Goal: Register for event/course

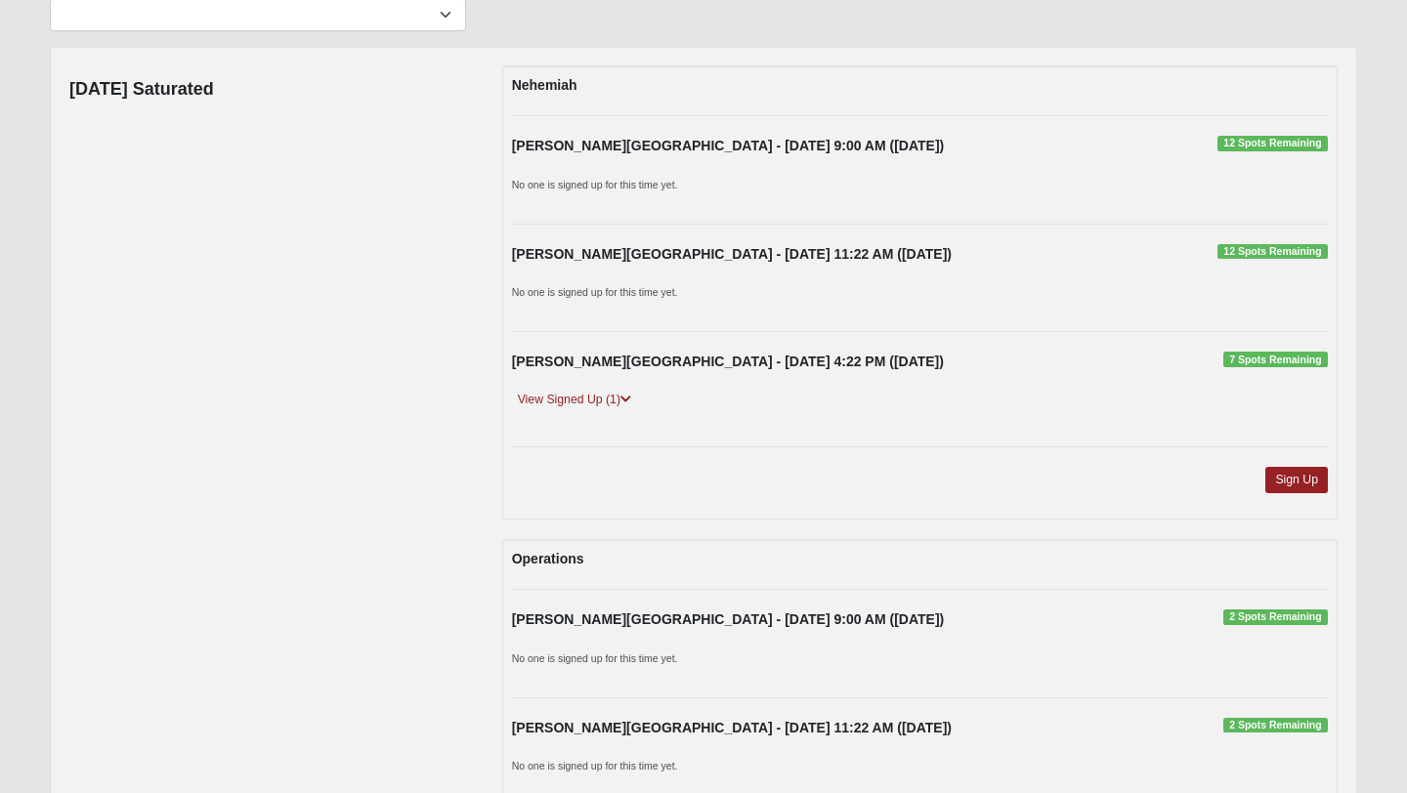
scroll to position [186, 0]
click at [625, 398] on icon at bounding box center [625, 399] width 11 height 12
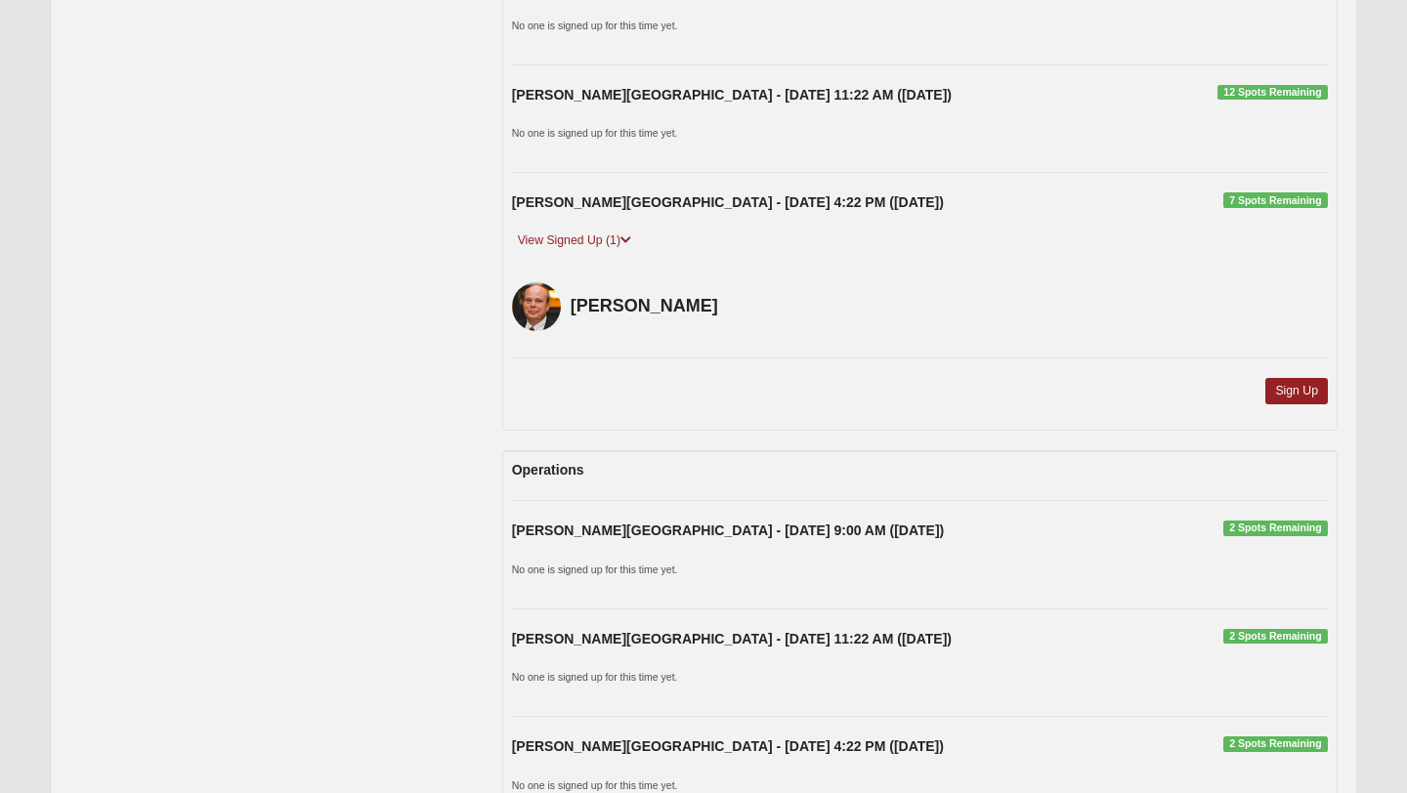
scroll to position [0, 0]
